Goal: Task Accomplishment & Management: Use online tool/utility

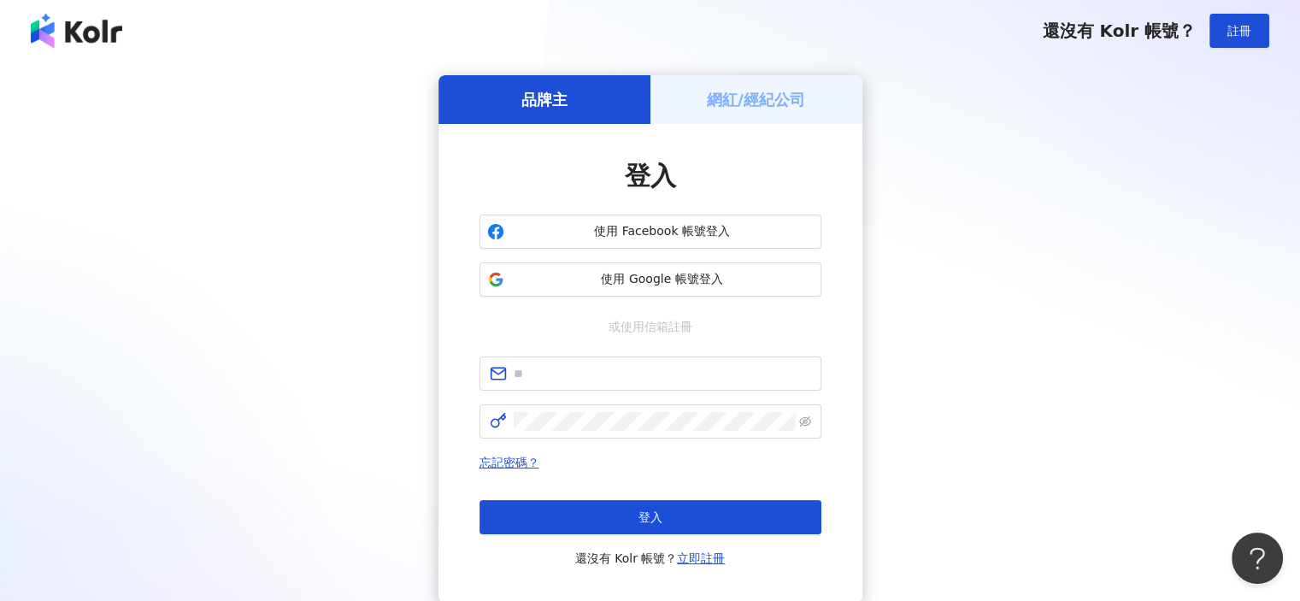
click at [752, 74] on div "品牌主 網紅/經紀公司 登入 使用 Facebook 帳號登入 使用 Google 帳號登入 或使用信箱註冊 忘記密碼？ 登入 還沒有 Kolr 帳號？ 立即…" at bounding box center [650, 339] width 1300 height 555
click at [750, 91] on h5 "網紅/經紀公司" at bounding box center [756, 99] width 98 height 21
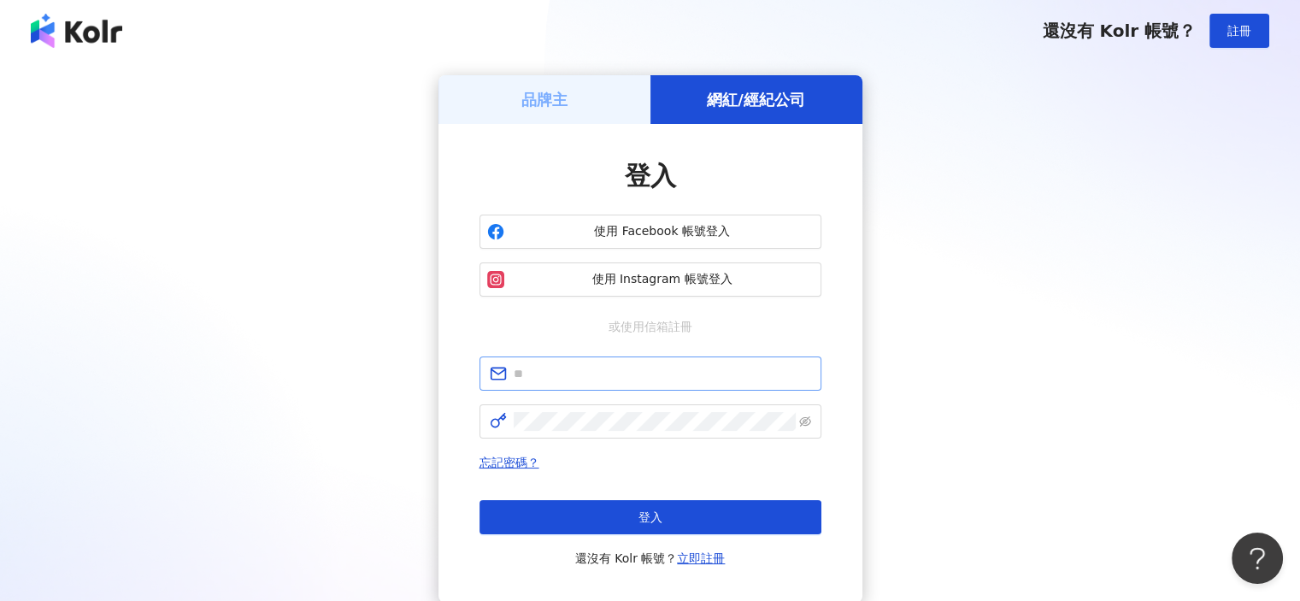
click at [613, 357] on span at bounding box center [650, 373] width 342 height 34
click at [613, 362] on span at bounding box center [650, 373] width 342 height 34
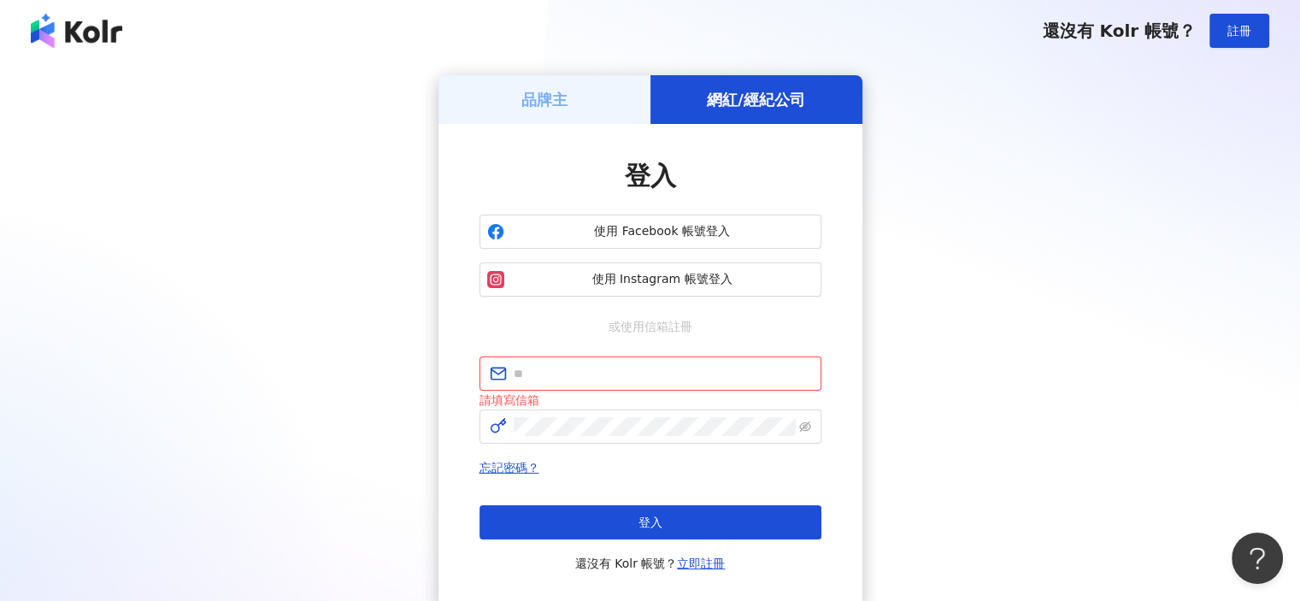
click at [607, 372] on input "text" at bounding box center [662, 373] width 297 height 19
click at [479, 505] on button "登入" at bounding box center [650, 522] width 342 height 34
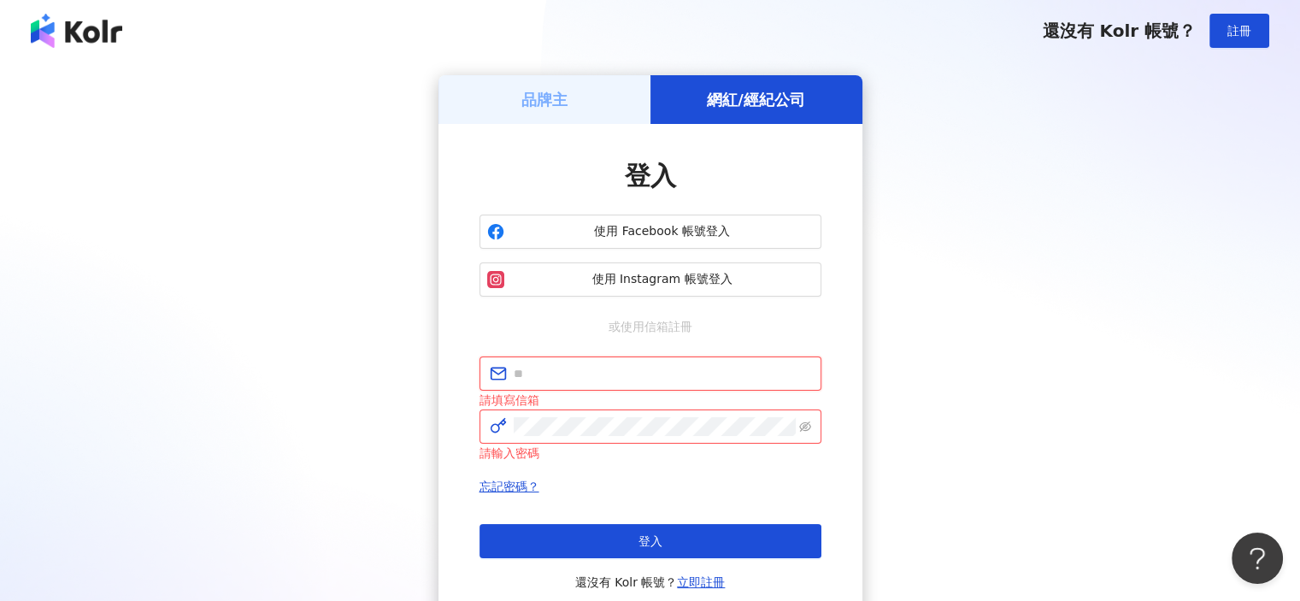
type input "**********"
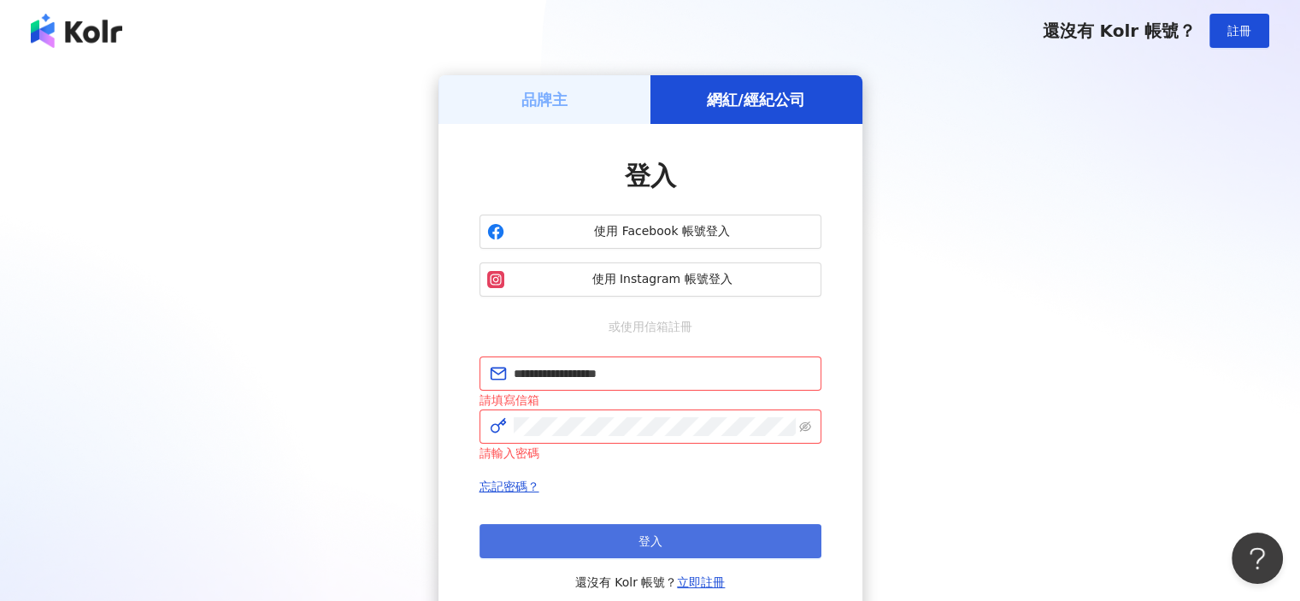
click at [715, 529] on button "登入" at bounding box center [650, 541] width 342 height 34
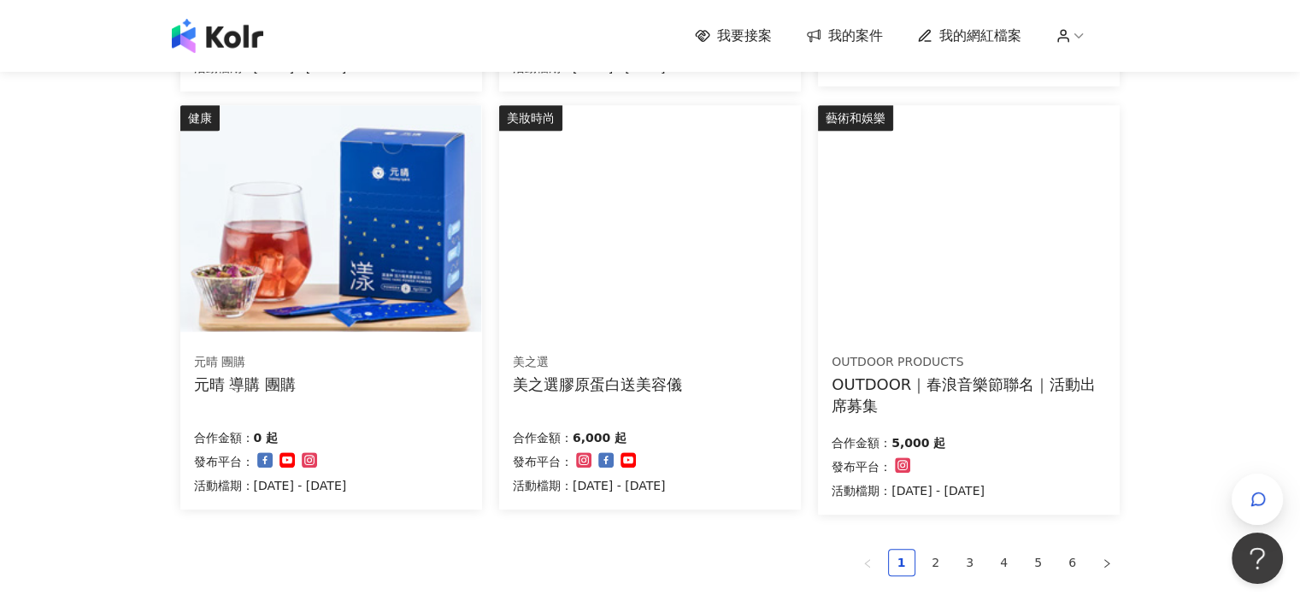
scroll to position [940, 0]
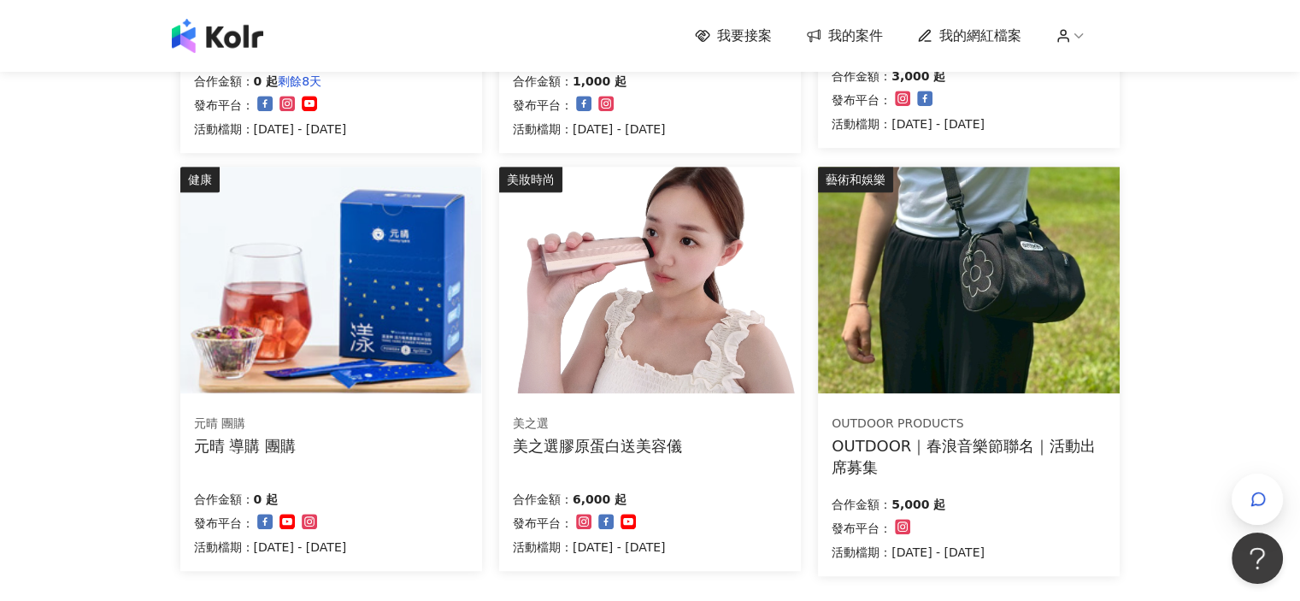
click at [915, 208] on img at bounding box center [968, 280] width 301 height 226
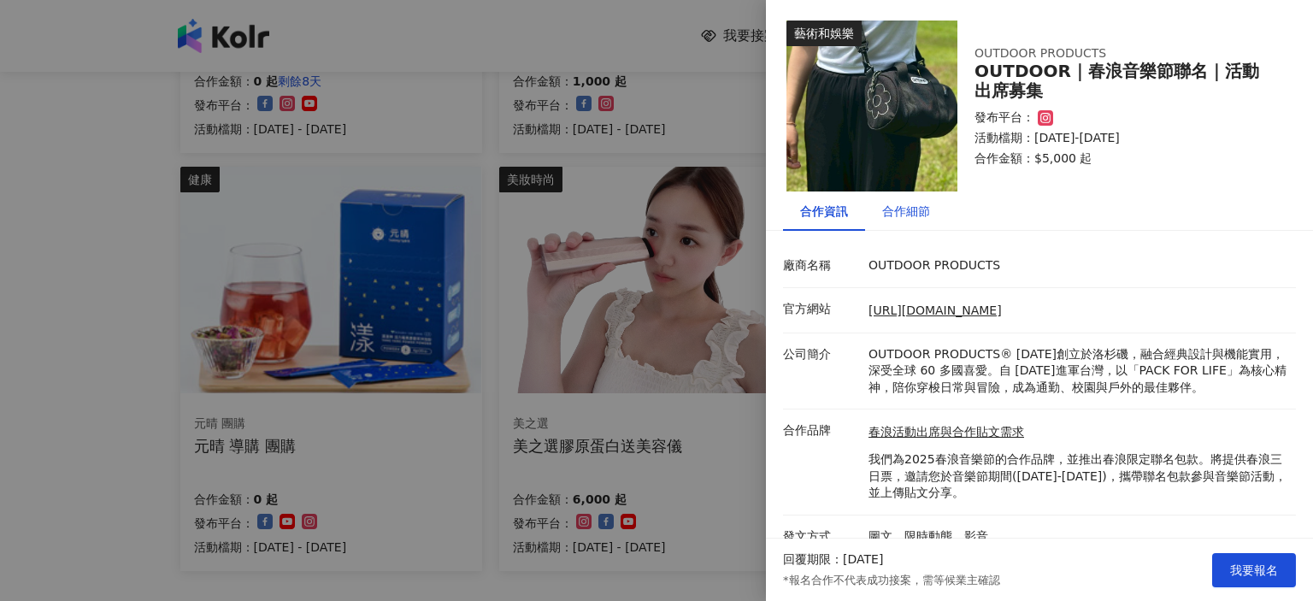
click at [915, 208] on div "合作細節" at bounding box center [906, 211] width 48 height 19
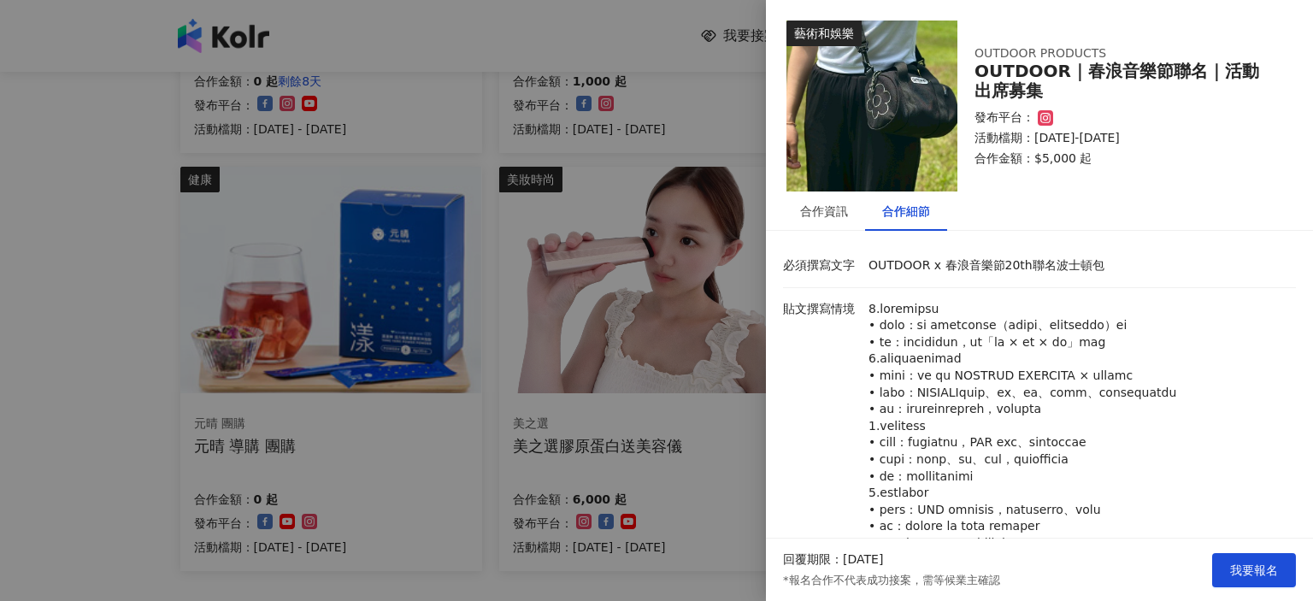
click at [0, 373] on div at bounding box center [656, 300] width 1313 height 601
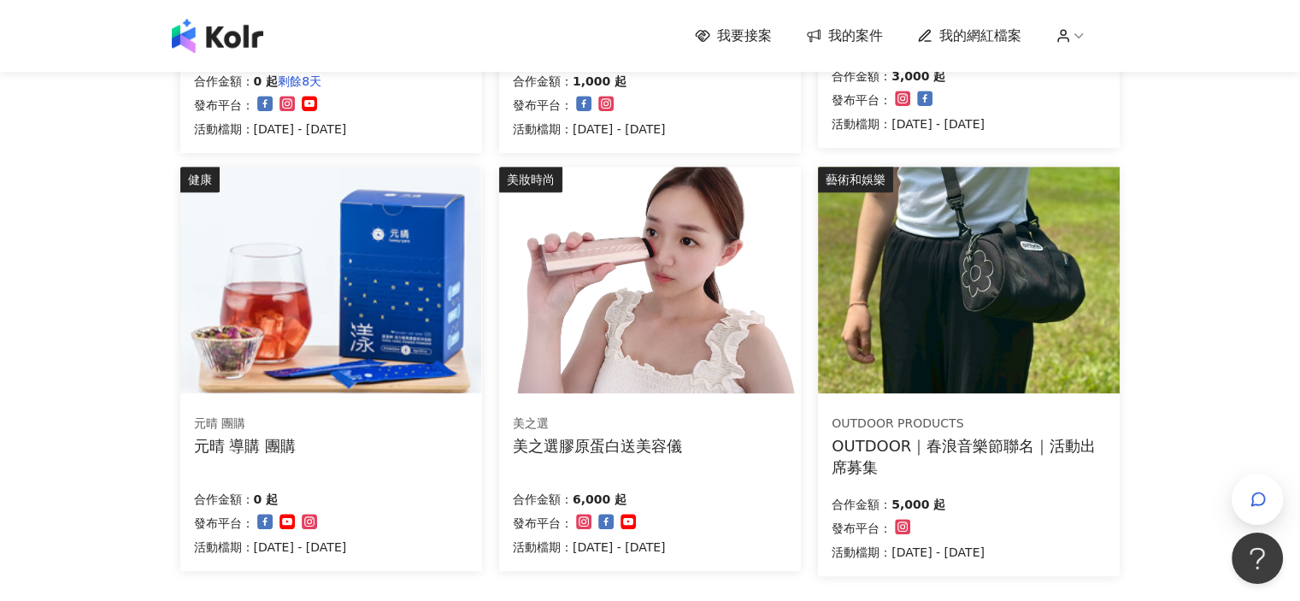
scroll to position [1026, 0]
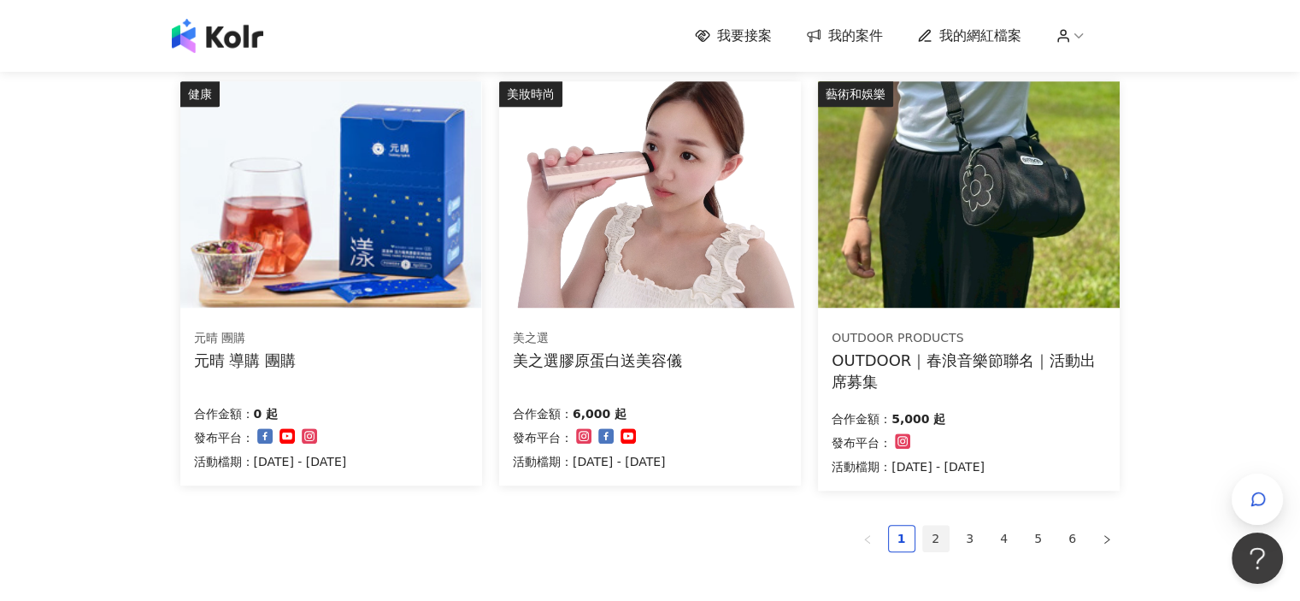
click at [944, 529] on link "2" at bounding box center [936, 539] width 26 height 26
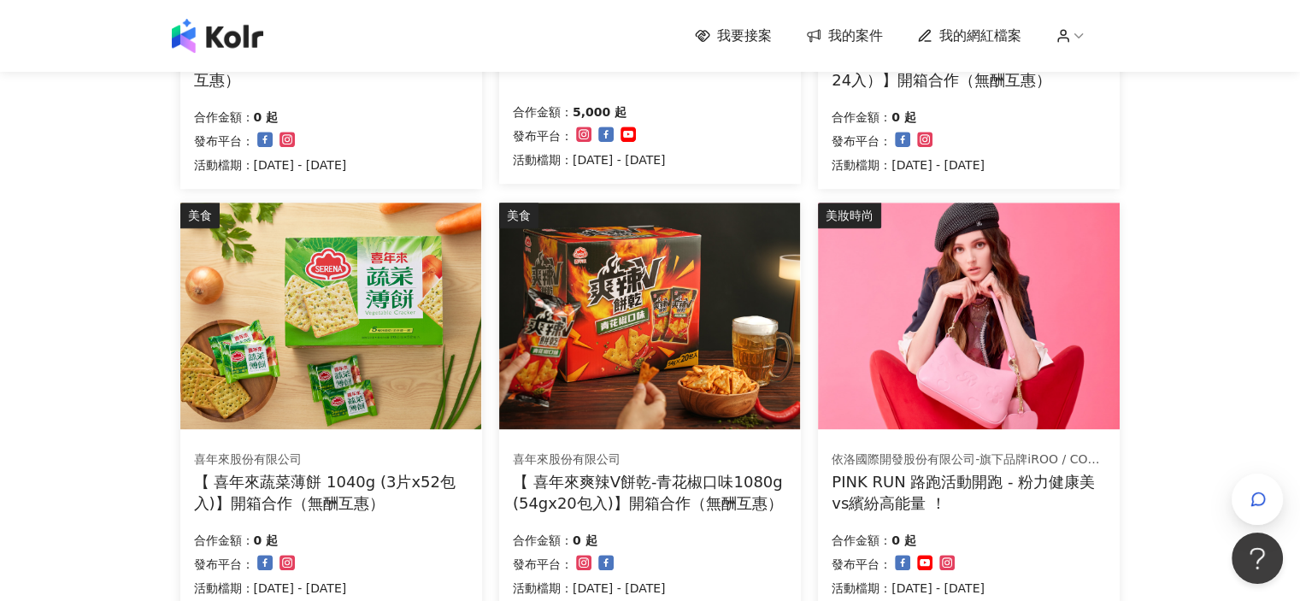
scroll to position [1234, 0]
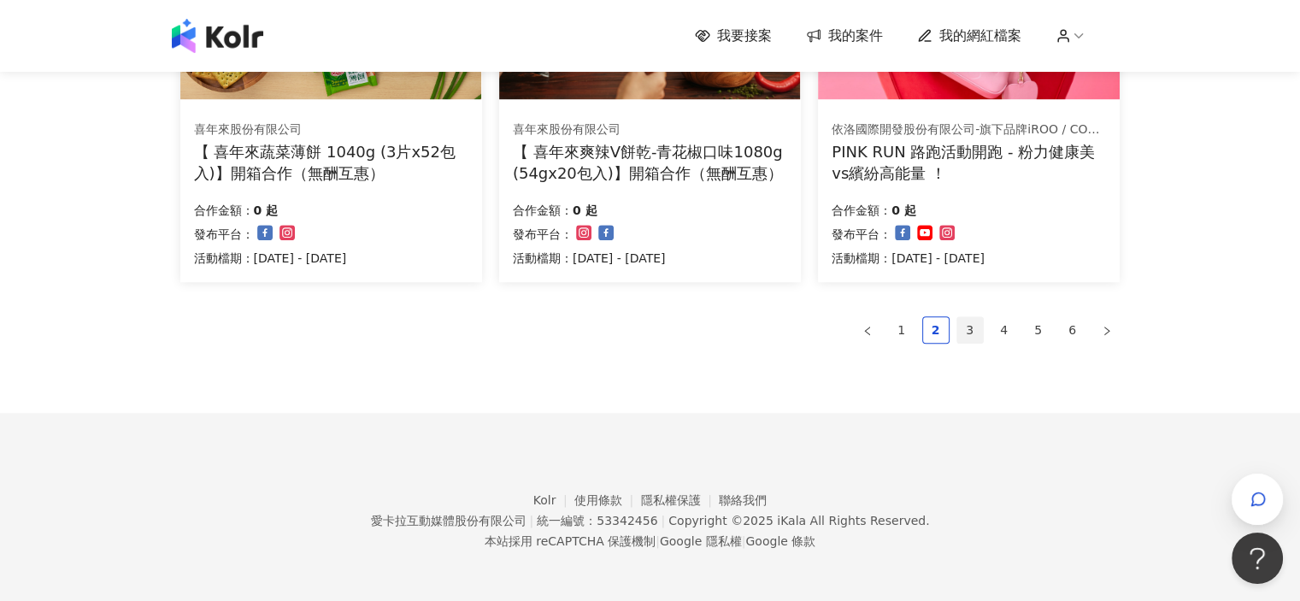
click at [970, 328] on link "3" at bounding box center [970, 330] width 26 height 26
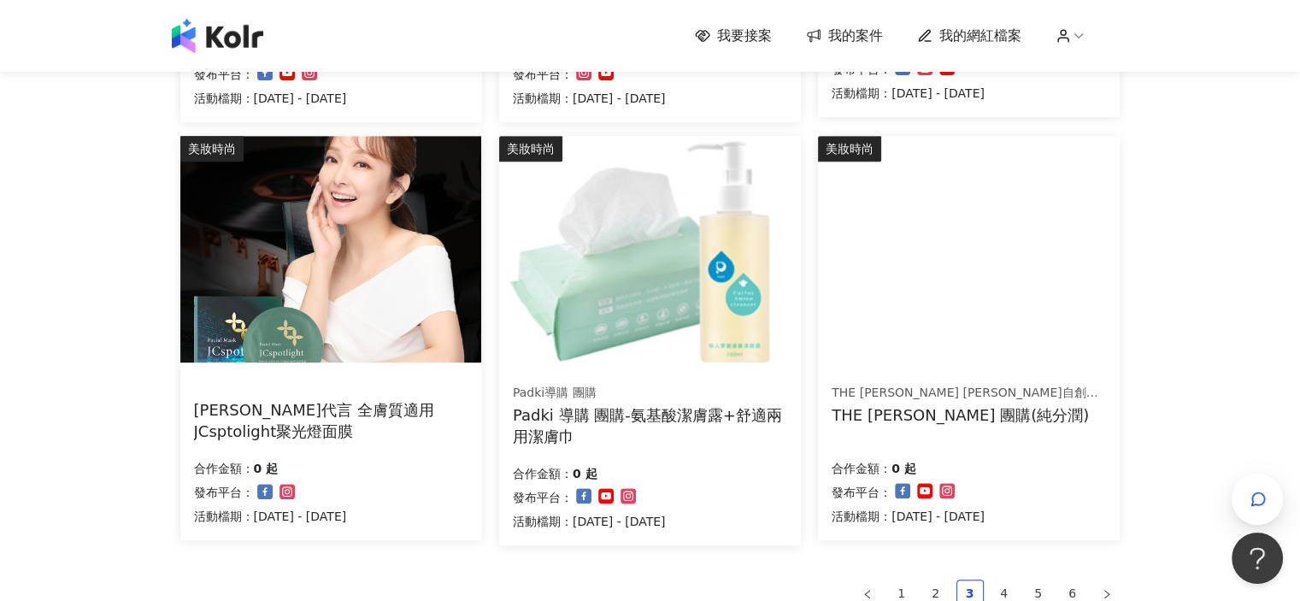
scroll to position [1149, 0]
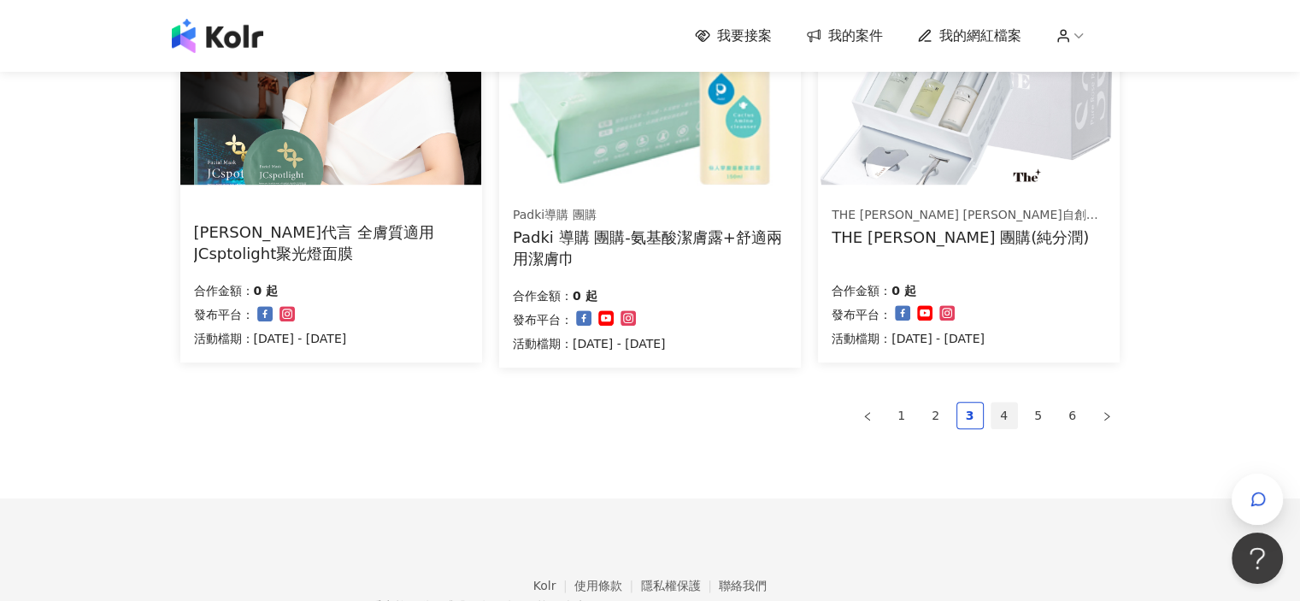
click at [1000, 417] on link "4" at bounding box center [1004, 416] width 26 height 26
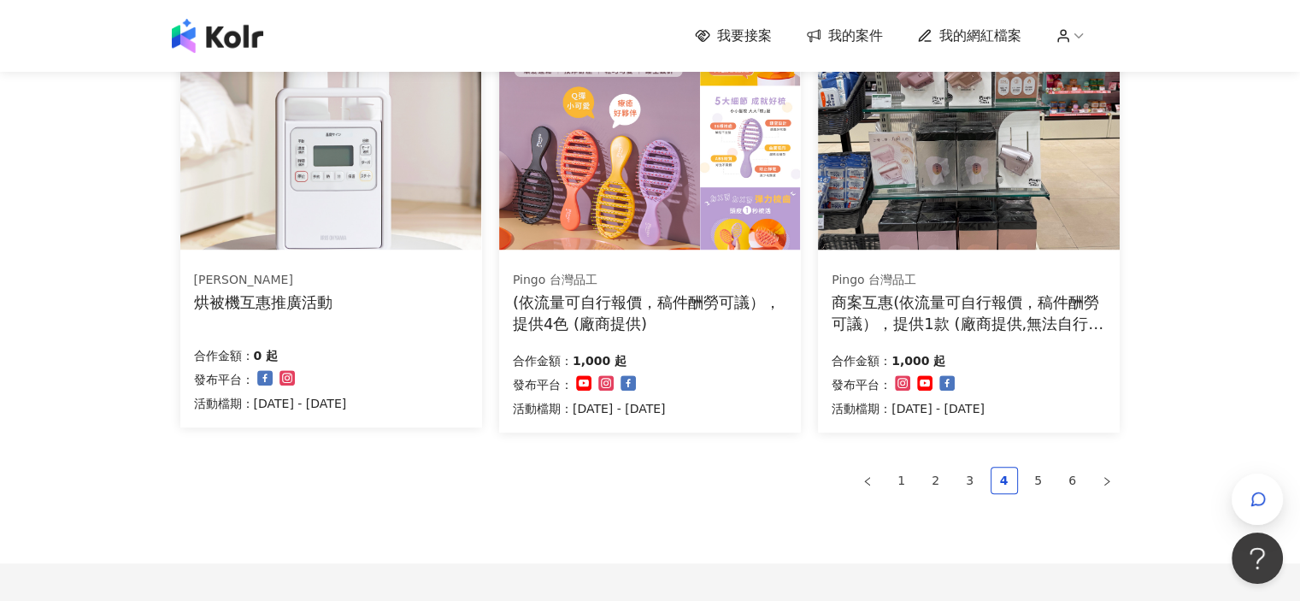
scroll to position [1094, 0]
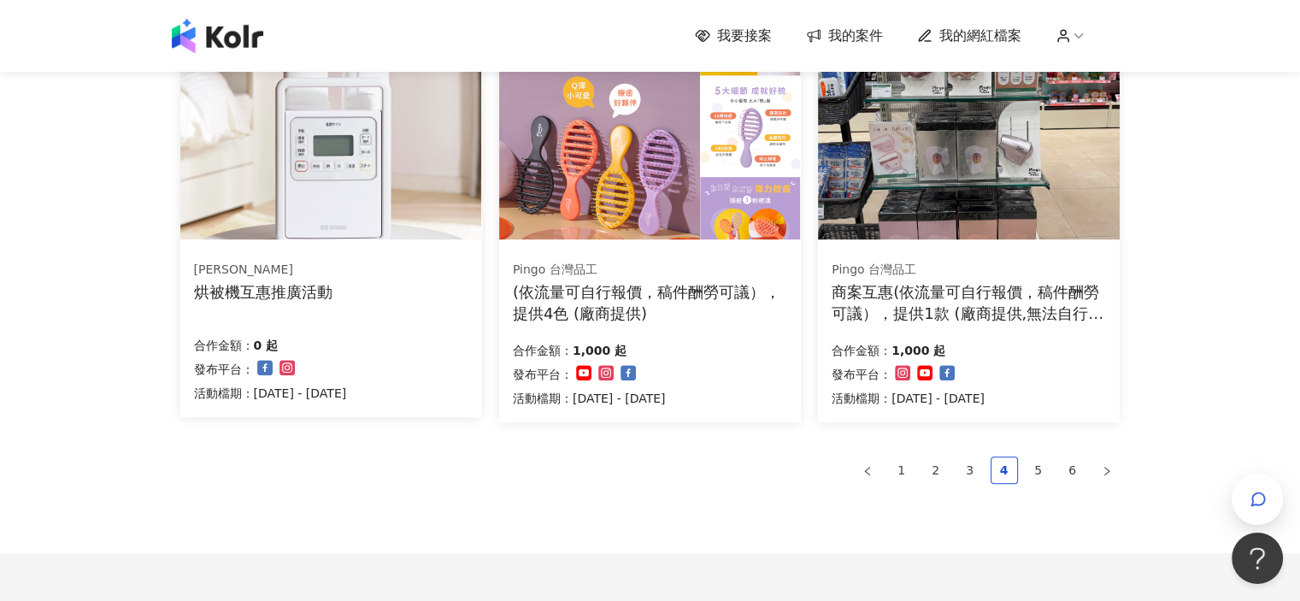
drag, startPoint x: 1220, startPoint y: 414, endPoint x: 1060, endPoint y: 430, distance: 160.6
click at [1031, 462] on link "5" at bounding box center [1039, 470] width 26 height 26
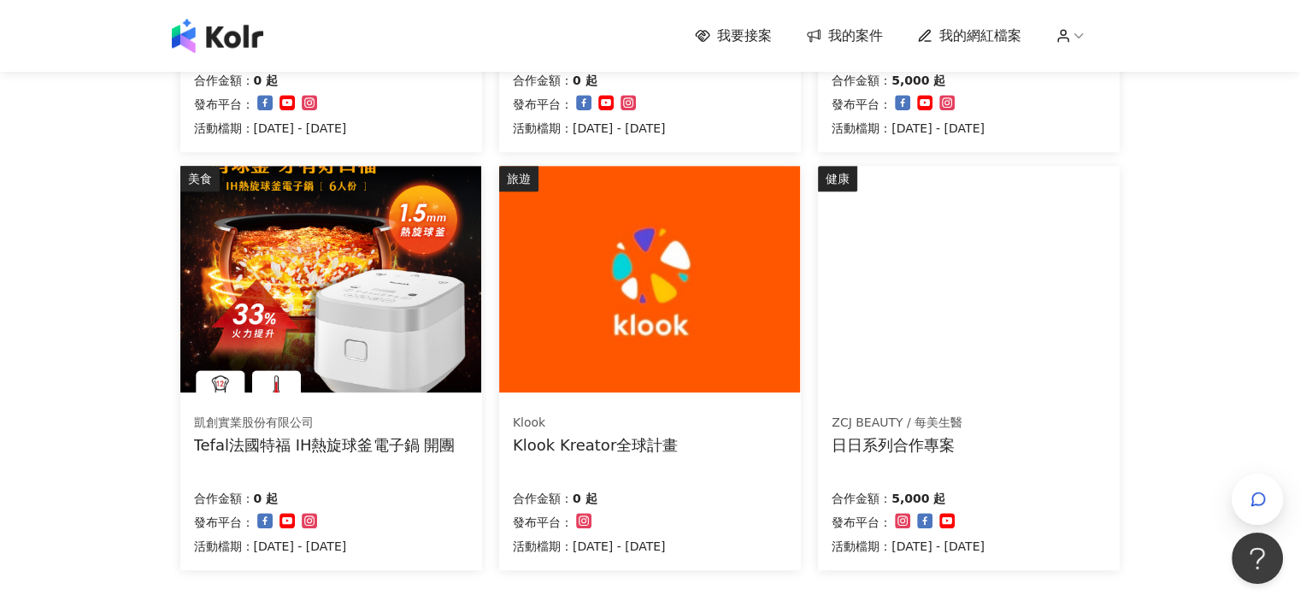
scroll to position [940, 0]
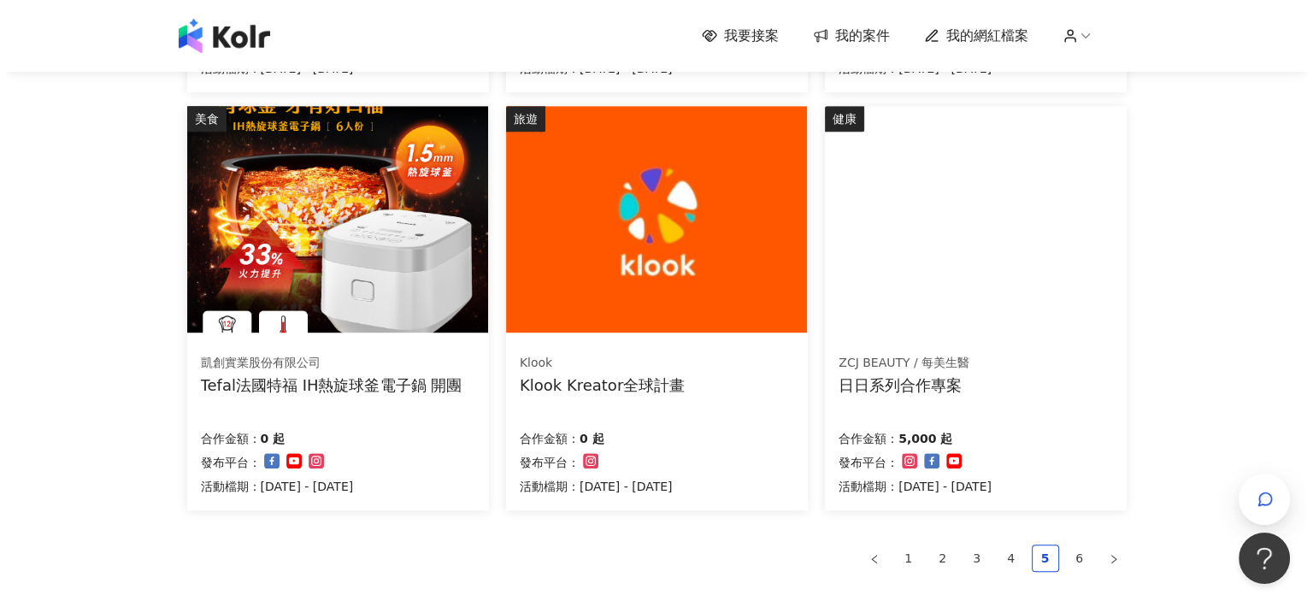
scroll to position [1026, 0]
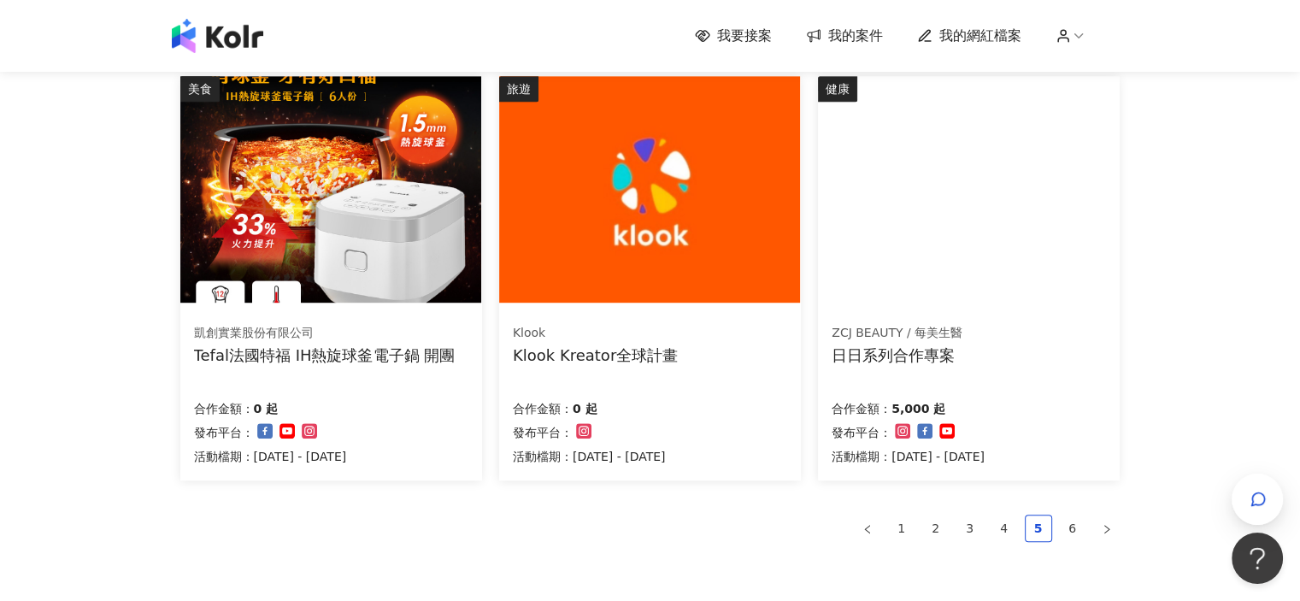
click at [584, 280] on img at bounding box center [649, 189] width 301 height 226
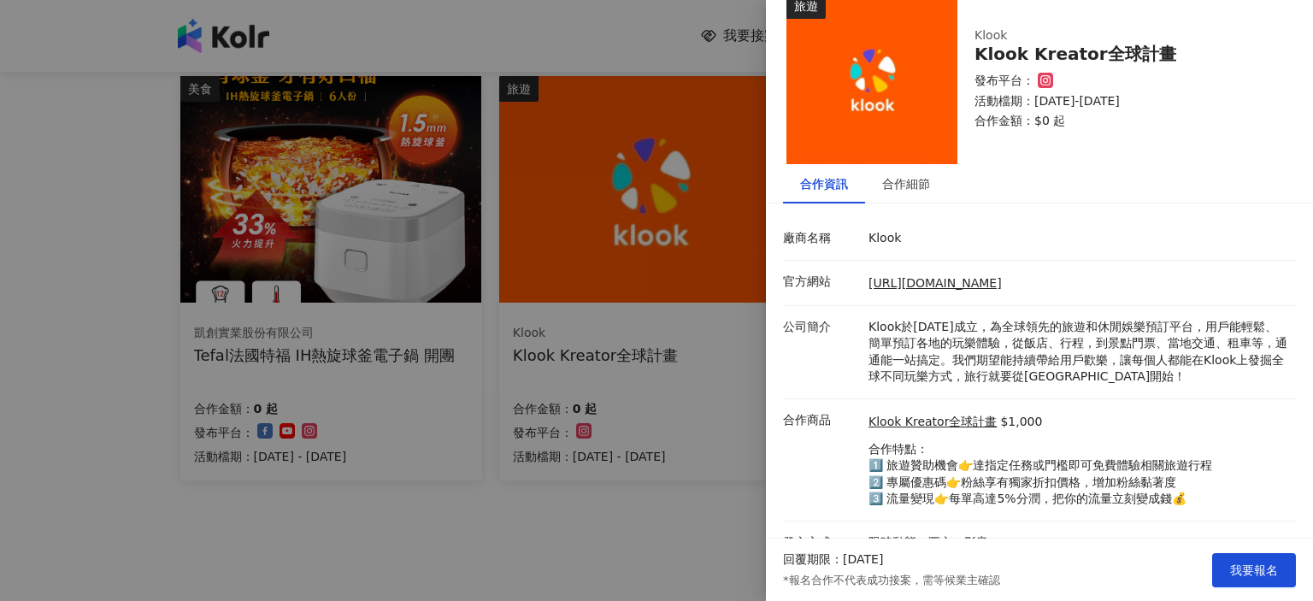
scroll to position [51, 0]
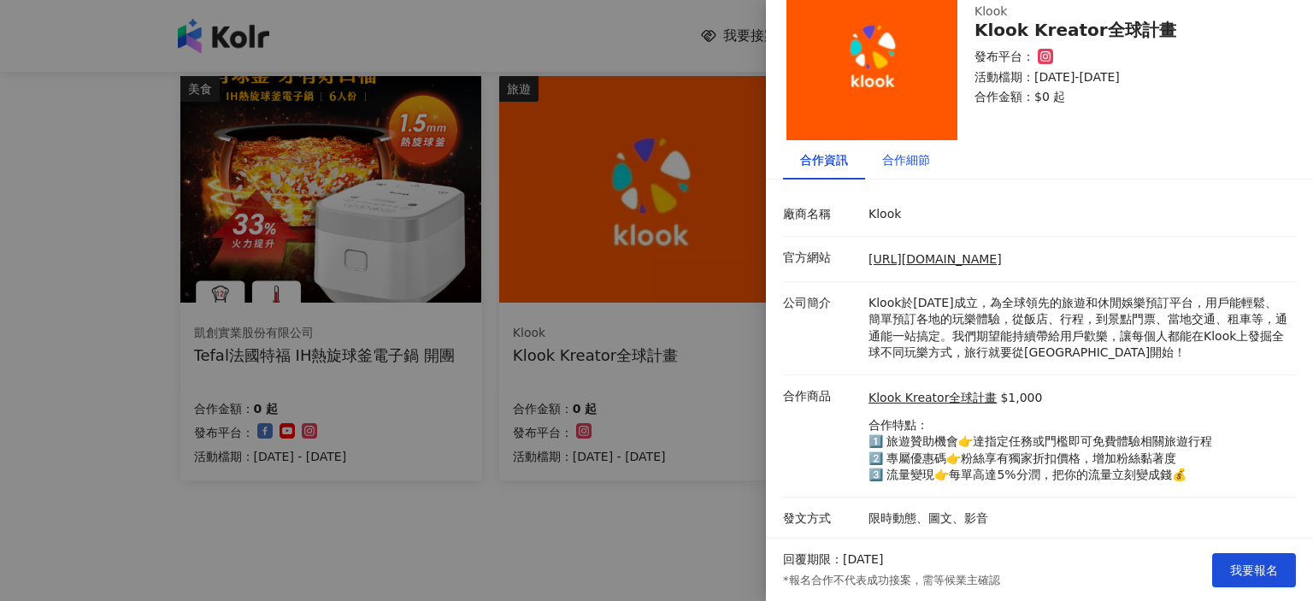
click at [885, 158] on div "合作細節" at bounding box center [906, 159] width 48 height 19
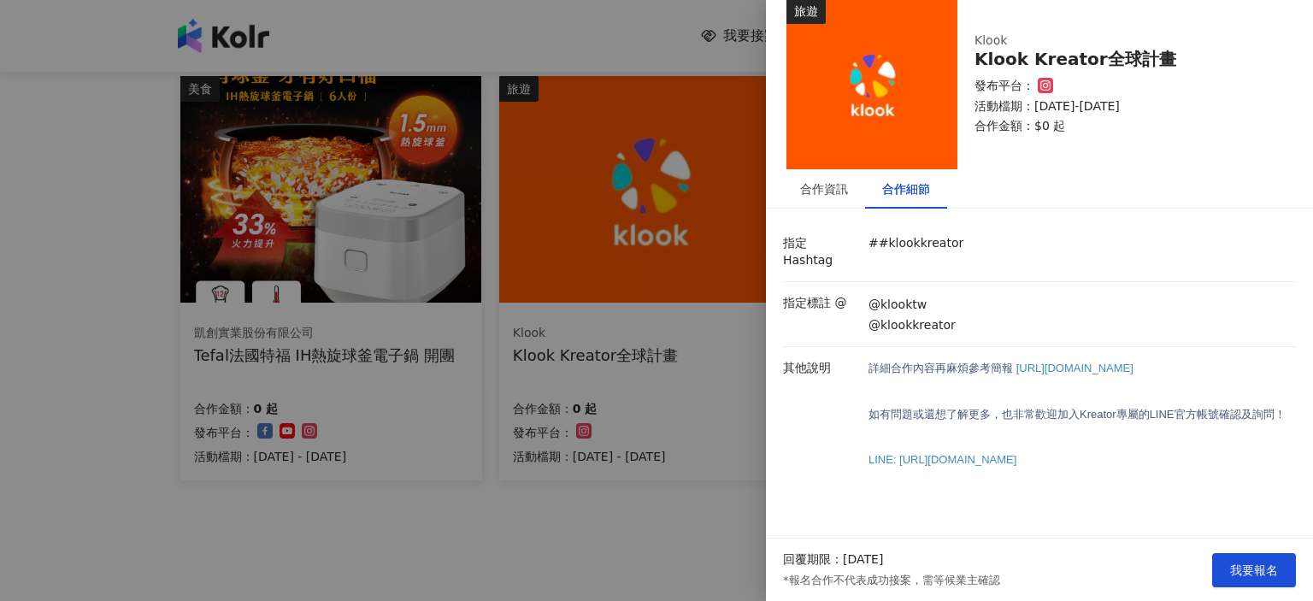
scroll to position [41, 0]
click at [1016, 362] on span "[URL][DOMAIN_NAME]" at bounding box center [1074, 368] width 117 height 13
click at [1008, 362] on span "簡報" at bounding box center [1002, 368] width 22 height 13
click at [608, 543] on div at bounding box center [656, 300] width 1313 height 601
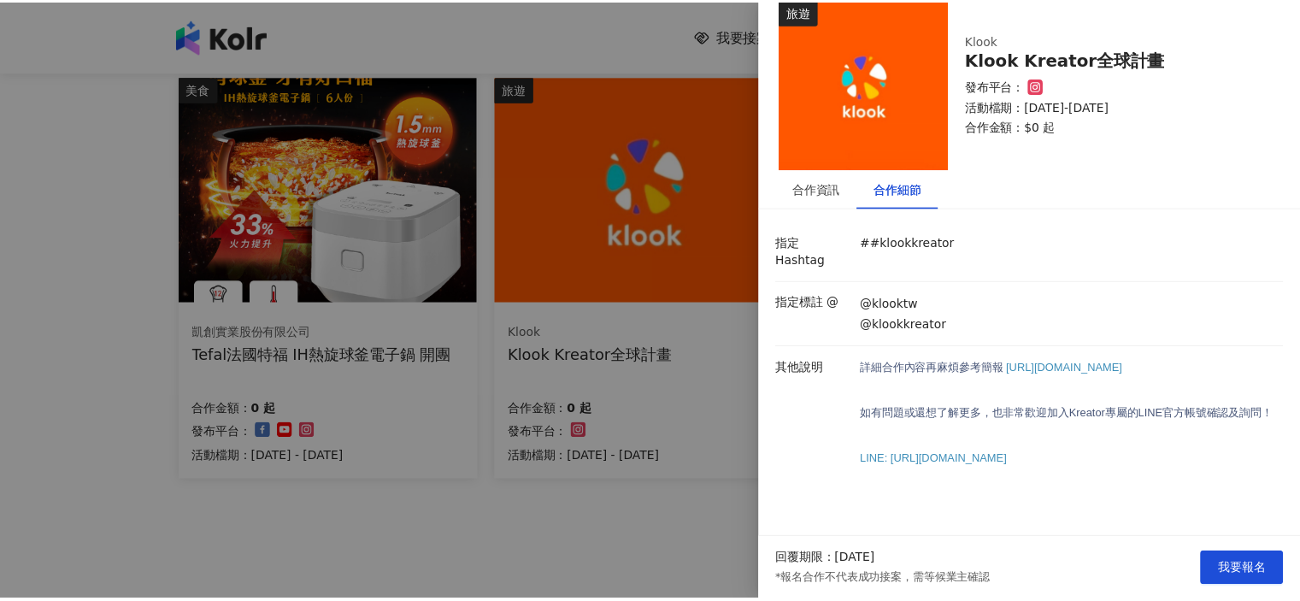
scroll to position [0, 0]
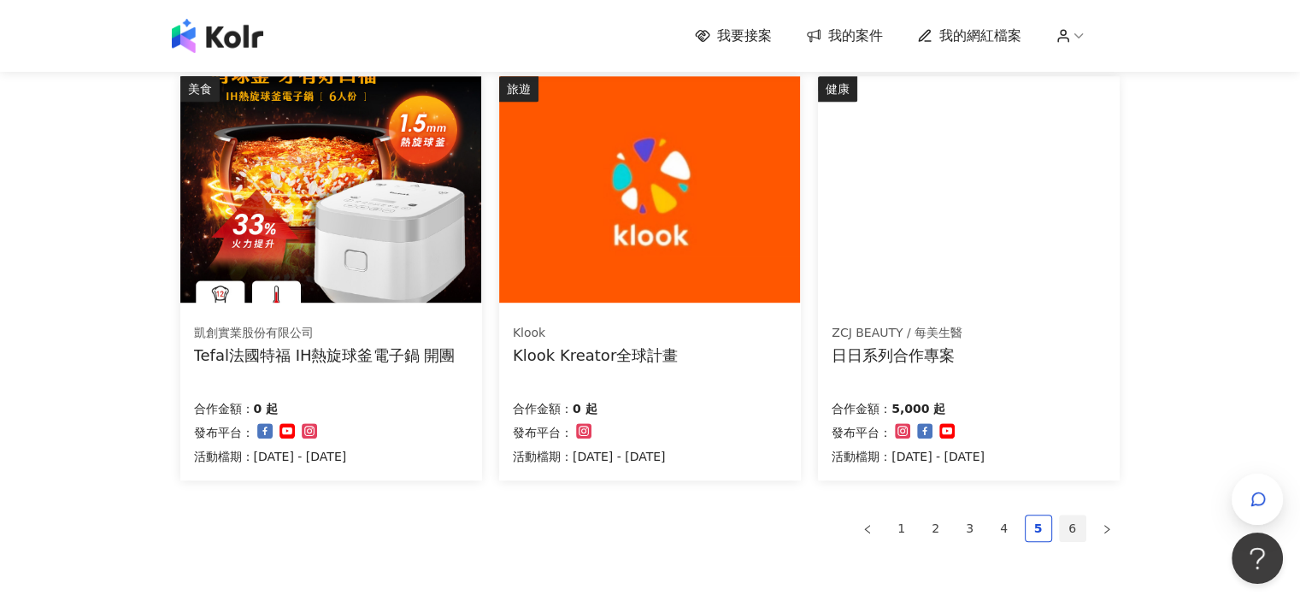
click at [1073, 527] on link "6" at bounding box center [1073, 528] width 26 height 26
